Goal: Task Accomplishment & Management: Use online tool/utility

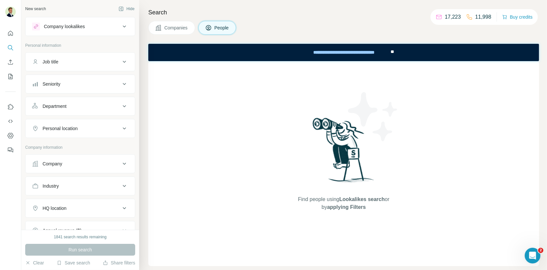
click at [70, 90] on button "Seniority" at bounding box center [80, 84] width 109 height 16
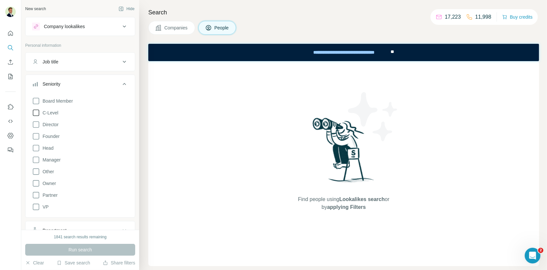
click at [35, 114] on icon at bounding box center [36, 113] width 8 height 8
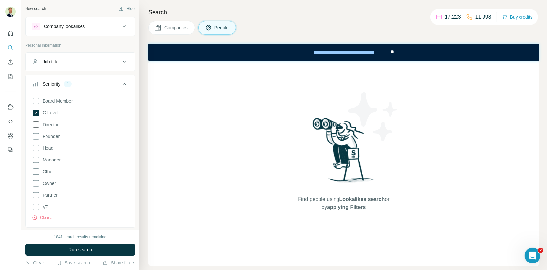
click at [35, 125] on icon at bounding box center [36, 125] width 8 height 8
click at [36, 135] on icon at bounding box center [36, 136] width 8 height 8
click at [37, 146] on icon at bounding box center [36, 148] width 8 height 8
click at [99, 79] on button "Seniority 5" at bounding box center [80, 85] width 109 height 18
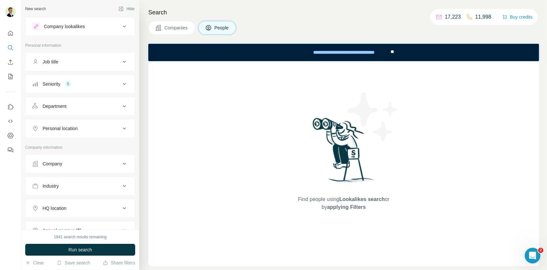
click at [69, 106] on div "Department" at bounding box center [76, 106] width 88 height 7
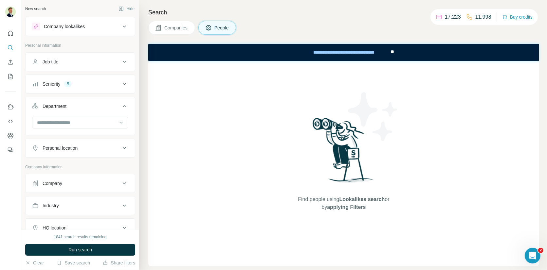
click at [64, 104] on div "Department" at bounding box center [55, 106] width 24 height 7
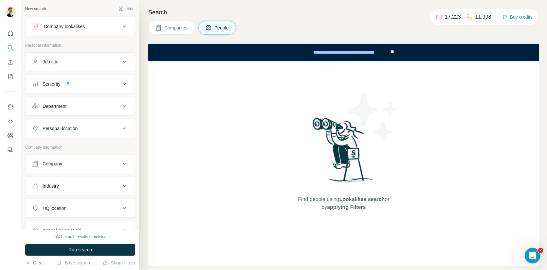
click at [65, 127] on div "Personal location" at bounding box center [60, 128] width 35 height 7
click at [61, 143] on input "text" at bounding box center [80, 145] width 96 height 12
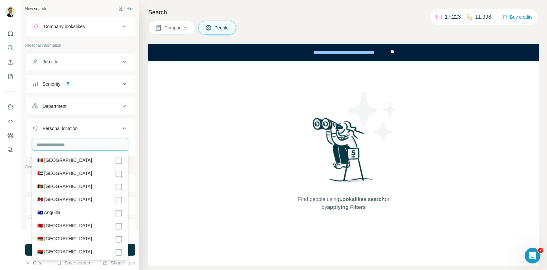
click at [61, 143] on input "text" at bounding box center [80, 145] width 96 height 12
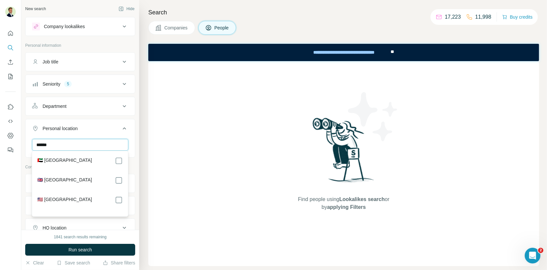
type input "******"
click at [109, 127] on div "Personal location 1" at bounding box center [76, 128] width 88 height 7
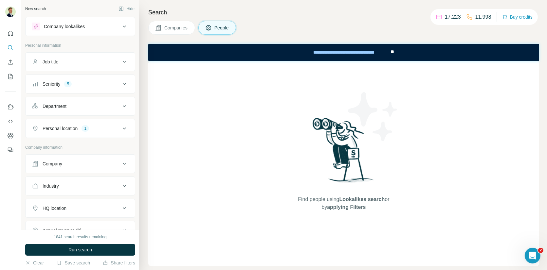
click at [91, 162] on div "Company" at bounding box center [76, 164] width 88 height 7
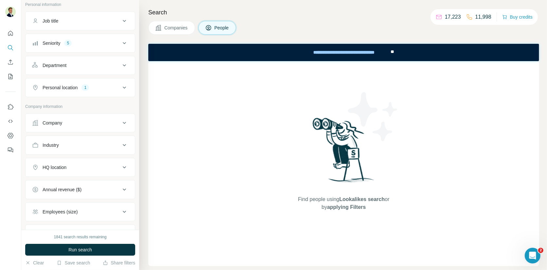
scroll to position [43, 0]
click at [60, 137] on button "Industry" at bounding box center [80, 143] width 109 height 16
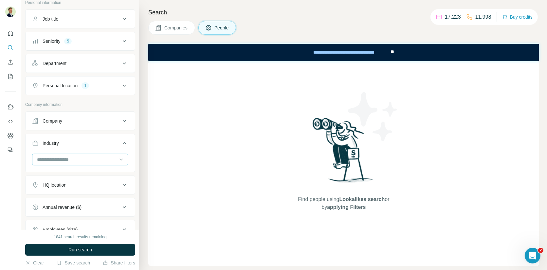
click at [70, 158] on input at bounding box center [76, 159] width 81 height 7
click at [65, 192] on div "Health Care" at bounding box center [79, 194] width 85 height 7
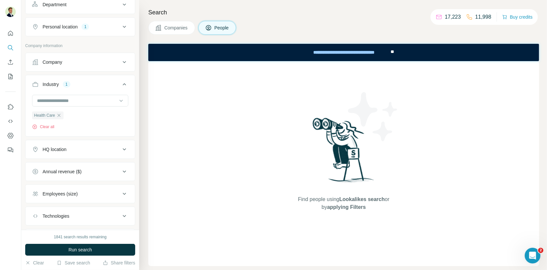
scroll to position [105, 0]
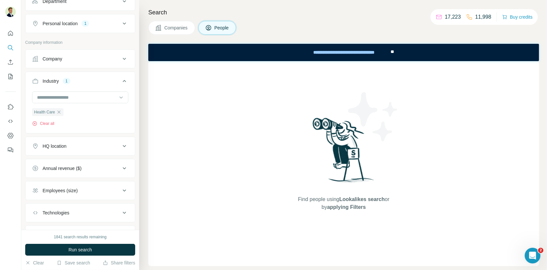
drag, startPoint x: 68, startPoint y: 168, endPoint x: 69, endPoint y: 174, distance: 5.3
click at [68, 168] on div "Annual revenue ($)" at bounding box center [62, 168] width 39 height 7
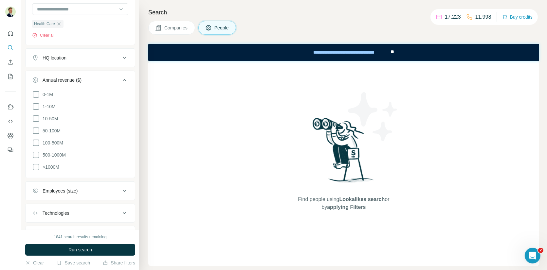
scroll to position [195, 0]
click at [35, 114] on icon at bounding box center [36, 117] width 8 height 8
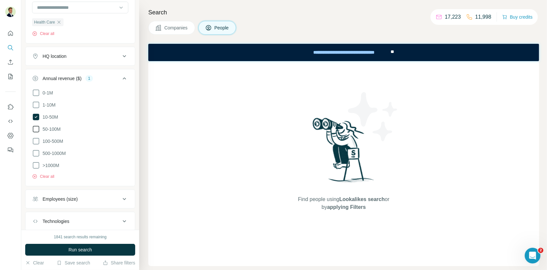
click at [35, 125] on icon at bounding box center [36, 129] width 8 height 8
click at [34, 137] on icon at bounding box center [36, 141] width 8 height 8
click at [62, 75] on div "Annual revenue ($)" at bounding box center [62, 78] width 39 height 7
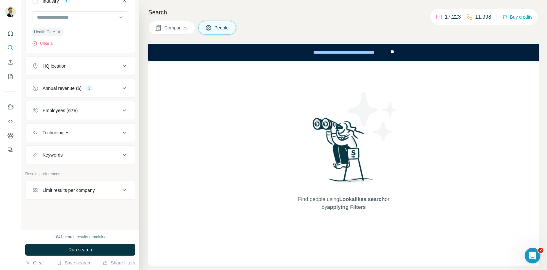
scroll to position [182, 0]
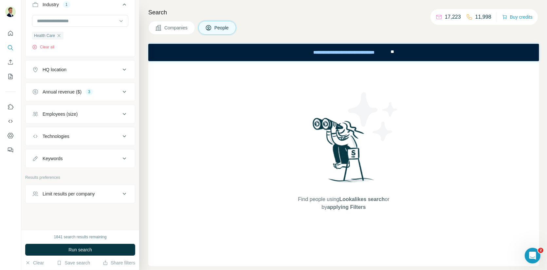
click at [60, 114] on div "Employees (size)" at bounding box center [60, 114] width 35 height 7
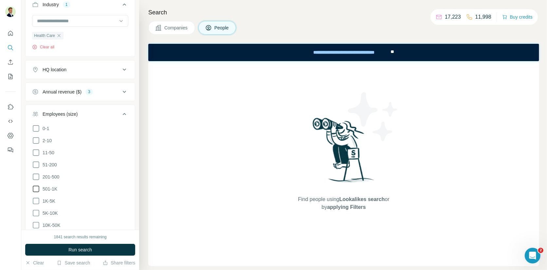
click at [35, 185] on icon at bounding box center [36, 189] width 8 height 8
click at [36, 197] on icon at bounding box center [36, 201] width 8 height 8
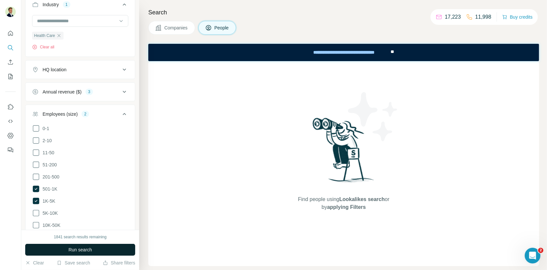
click at [75, 252] on span "Run search" at bounding box center [80, 250] width 24 height 7
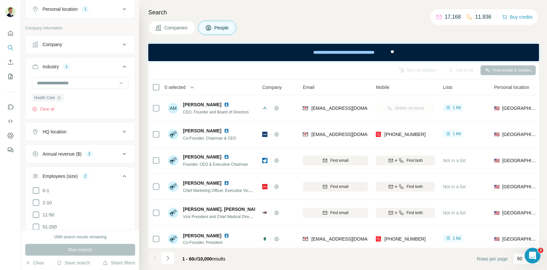
scroll to position [97, 0]
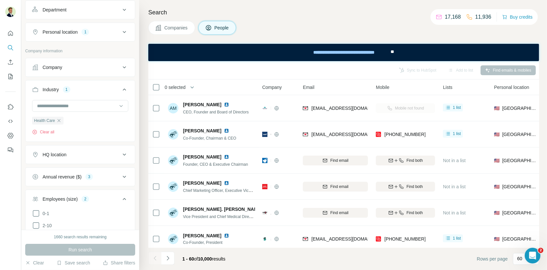
click at [58, 153] on div "HQ location" at bounding box center [55, 154] width 24 height 7
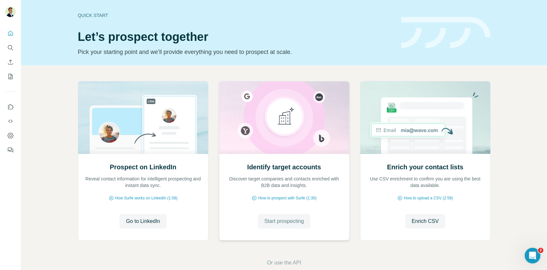
click at [292, 219] on span "Start prospecting" at bounding box center [284, 222] width 40 height 8
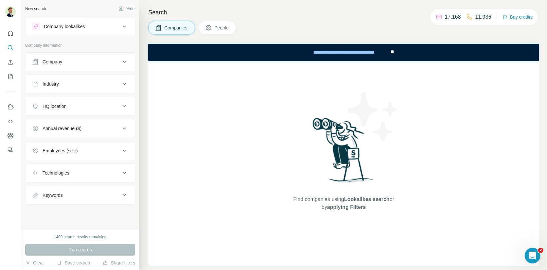
click at [221, 25] on span "People" at bounding box center [221, 28] width 15 height 7
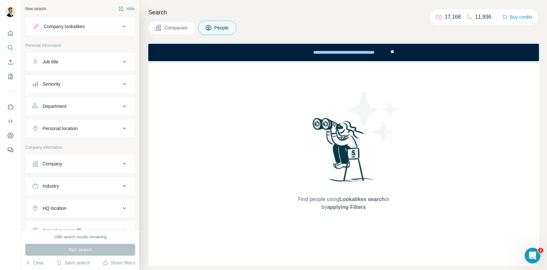
click at [61, 62] on div "Job title" at bounding box center [76, 62] width 88 height 7
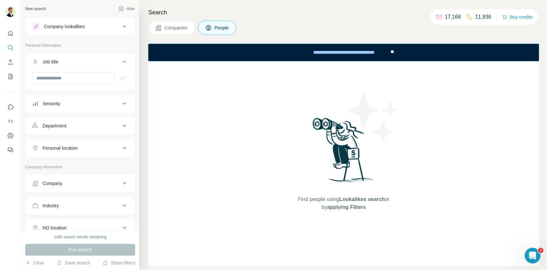
click at [59, 65] on button "Job title" at bounding box center [80, 63] width 109 height 18
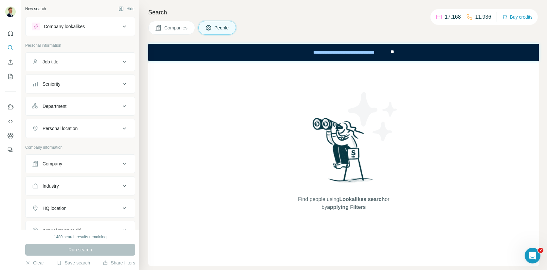
click at [101, 88] on button "Seniority" at bounding box center [80, 84] width 109 height 16
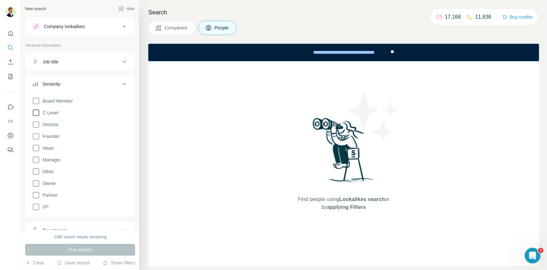
click at [36, 112] on icon at bounding box center [36, 113] width 8 height 8
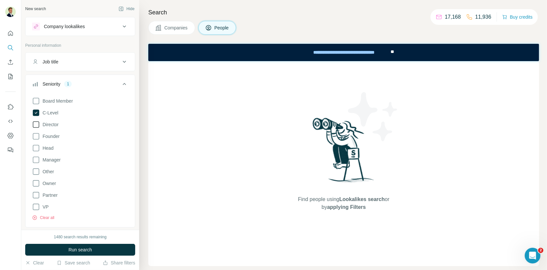
click at [37, 123] on icon at bounding box center [36, 125] width 8 height 8
click at [37, 137] on icon at bounding box center [36, 136] width 8 height 8
click at [36, 152] on div "Board Member C-Level Director Founder Head Manager Other Owner Partner VP Clear…" at bounding box center [80, 158] width 96 height 126
click at [36, 148] on icon at bounding box center [36, 148] width 8 height 8
click at [77, 75] on div "Seniority 5 Board Member C-Level Director Founder Head Manager Other Owner Part…" at bounding box center [80, 151] width 110 height 153
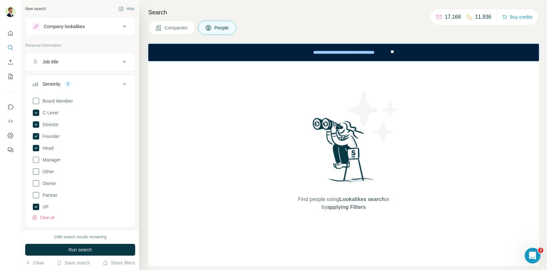
click at [77, 79] on button "Seniority 5" at bounding box center [80, 85] width 109 height 18
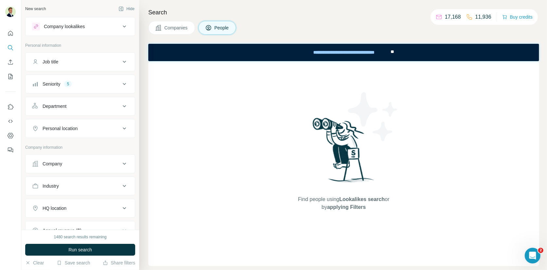
click at [68, 109] on button "Department" at bounding box center [80, 106] width 109 height 16
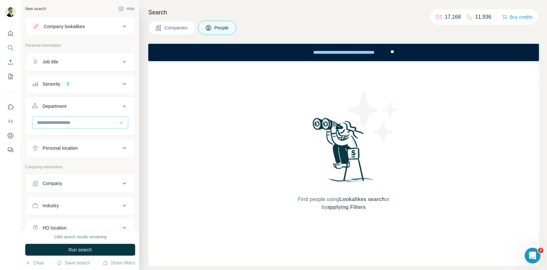
click at [65, 122] on input at bounding box center [76, 122] width 81 height 7
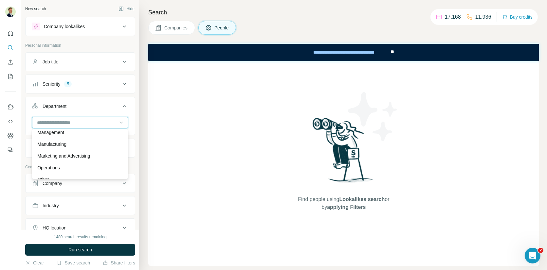
scroll to position [136, 0]
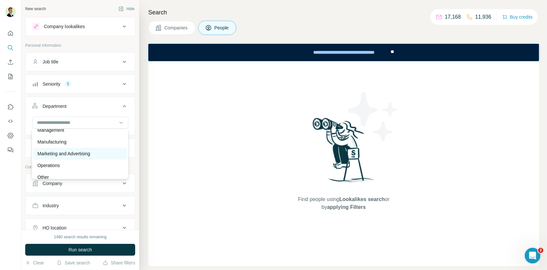
click at [69, 156] on p "Marketing and Advertising" at bounding box center [63, 153] width 53 height 7
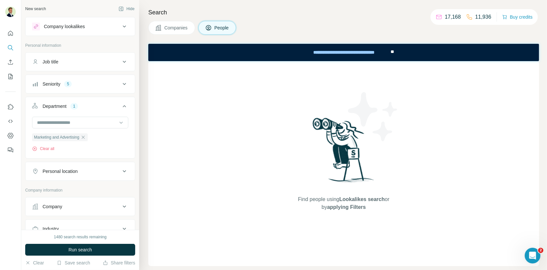
click at [96, 103] on div "Department 1" at bounding box center [76, 106] width 88 height 7
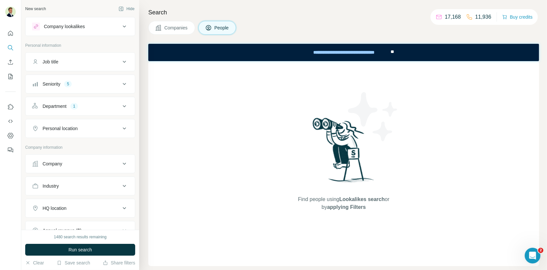
click at [75, 130] on div "Personal location" at bounding box center [60, 128] width 35 height 7
click at [68, 144] on input "text" at bounding box center [80, 145] width 96 height 12
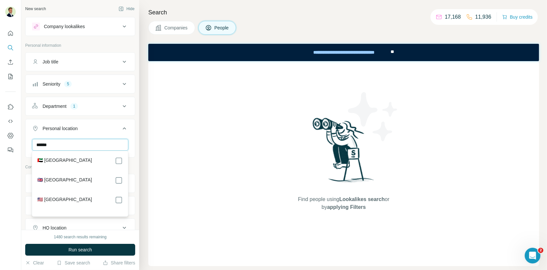
type input "******"
click at [121, 204] on section "🇺🇸 United States" at bounding box center [77, 203] width 89 height 14
click at [107, 127] on div "Personal location 1" at bounding box center [76, 128] width 88 height 7
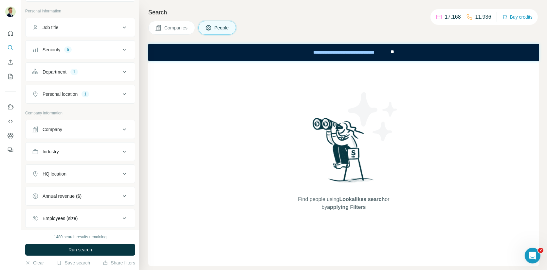
scroll to position [37, 0]
click at [62, 154] on button "Industry" at bounding box center [80, 150] width 109 height 16
click at [61, 164] on input at bounding box center [76, 165] width 81 height 7
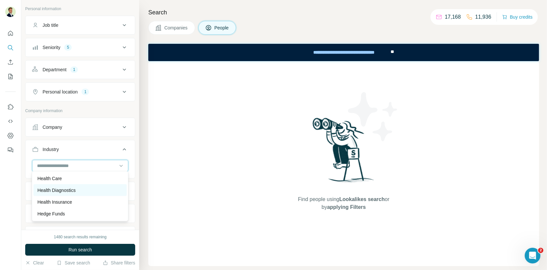
scroll to position [3139, 0]
click at [62, 183] on p "Health Care" at bounding box center [49, 184] width 25 height 7
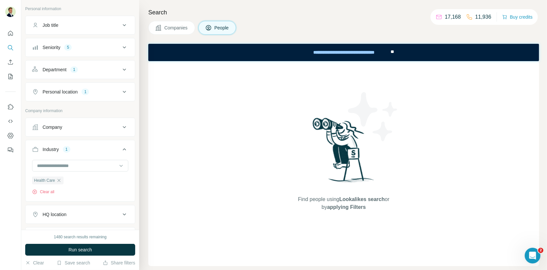
click at [81, 147] on div "Industry 1" at bounding box center [76, 149] width 88 height 7
click at [64, 175] on button "HQ location" at bounding box center [80, 172] width 109 height 16
click at [64, 188] on input "text" at bounding box center [80, 188] width 96 height 12
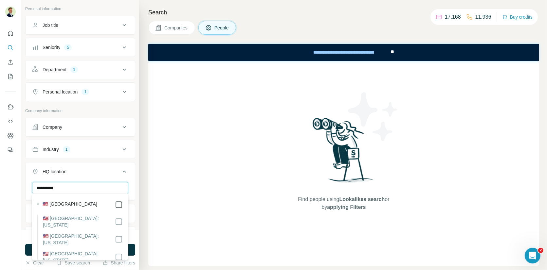
type input "**********"
click at [87, 165] on button "HQ location 1" at bounding box center [80, 173] width 109 height 18
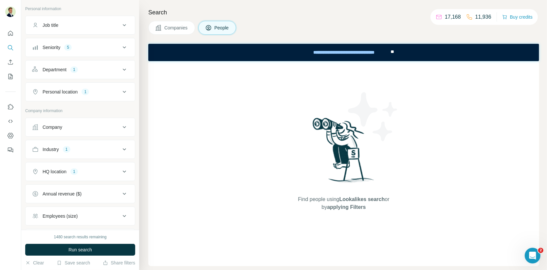
click at [75, 191] on div "Annual revenue ($)" at bounding box center [62, 194] width 39 height 7
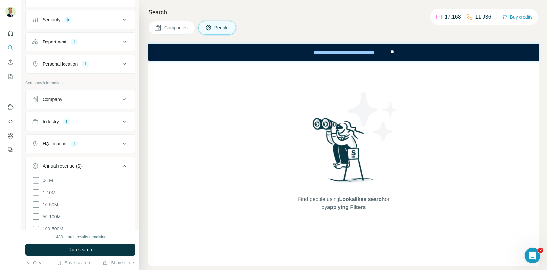
scroll to position [72, 0]
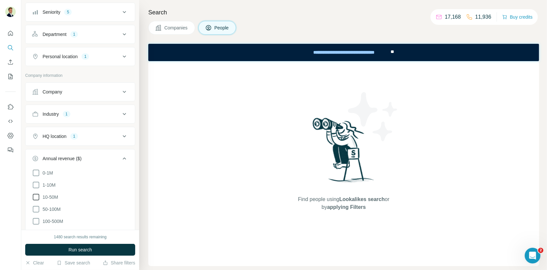
click at [36, 194] on icon at bounding box center [36, 197] width 8 height 8
click at [36, 205] on icon at bounding box center [36, 209] width 8 height 8
click at [36, 220] on icon at bounding box center [36, 222] width 8 height 8
click at [106, 157] on div "Annual revenue ($) 3" at bounding box center [76, 158] width 88 height 7
click at [76, 181] on div "Employees (size)" at bounding box center [60, 181] width 35 height 7
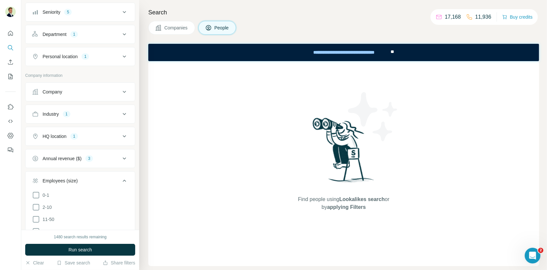
click at [72, 179] on div "Employees (size)" at bounding box center [60, 181] width 35 height 7
drag, startPoint x: 68, startPoint y: 179, endPoint x: 67, endPoint y: 188, distance: 8.5
click at [68, 179] on div "Employees (size)" at bounding box center [60, 181] width 35 height 7
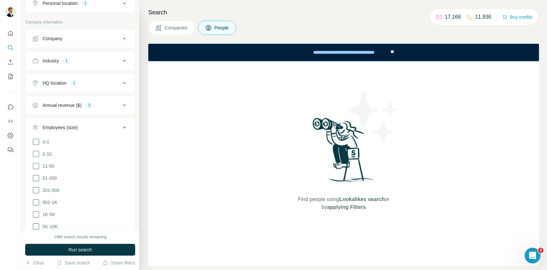
scroll to position [132, 0]
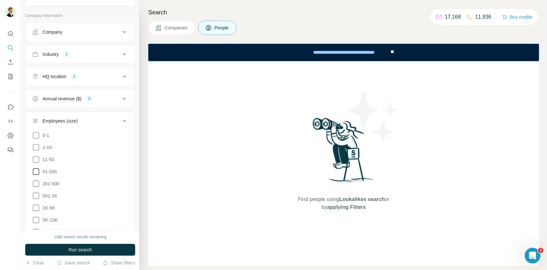
click at [36, 168] on icon at bounding box center [36, 172] width 8 height 8
click at [36, 180] on icon at bounding box center [36, 184] width 8 height 8
click at [35, 192] on icon at bounding box center [36, 196] width 8 height 8
click at [96, 118] on div "Employees (size) 3" at bounding box center [76, 121] width 88 height 7
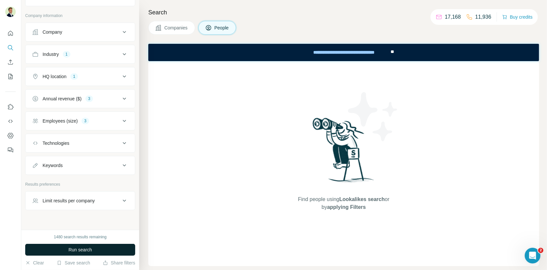
click at [78, 248] on span "Run search" at bounding box center [80, 250] width 24 height 7
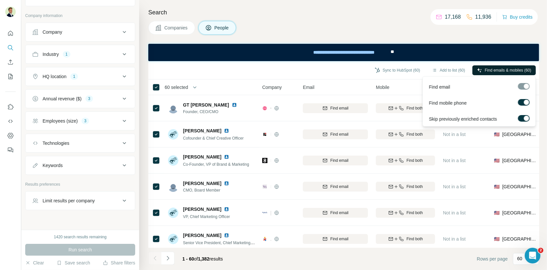
click at [485, 70] on span "Find emails & mobiles (60)" at bounding box center [508, 70] width 46 height 6
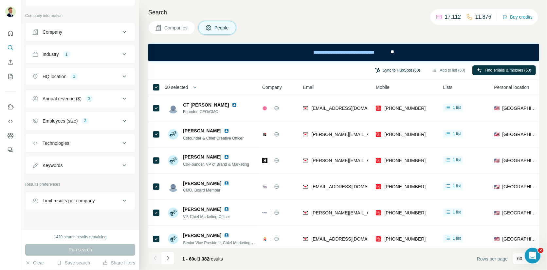
click at [393, 72] on button "Sync to HubSpot (60)" at bounding box center [397, 70] width 55 height 10
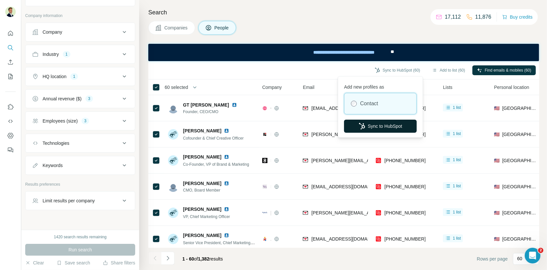
click at [376, 124] on button "Sync to HubSpot" at bounding box center [380, 126] width 73 height 13
